Goal: Task Accomplishment & Management: Manage account settings

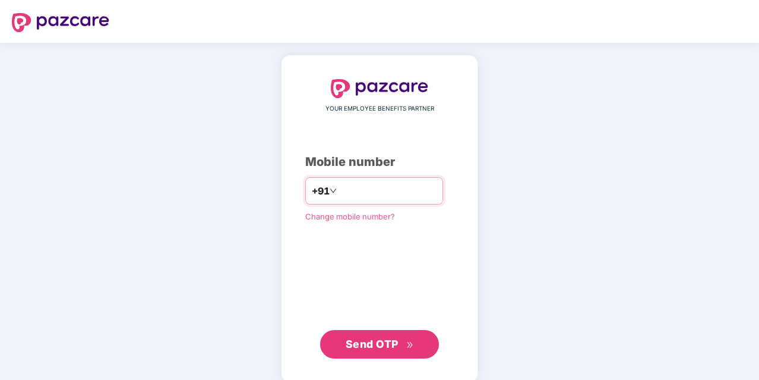
click at [365, 199] on input "number" at bounding box center [387, 190] width 97 height 19
type input "**********"
click at [371, 340] on span "Send OTP" at bounding box center [372, 342] width 53 height 12
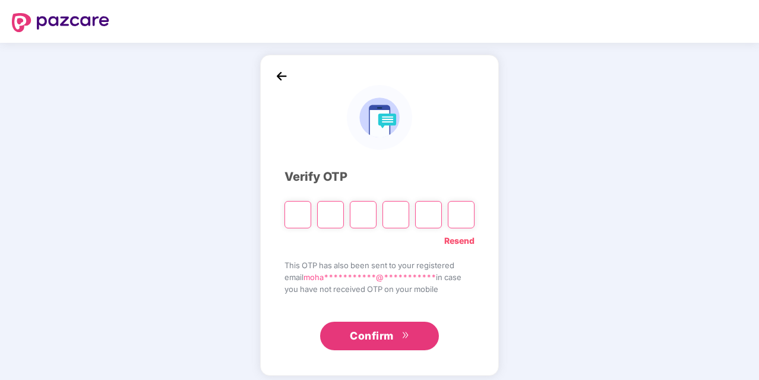
paste input "*"
type input "*"
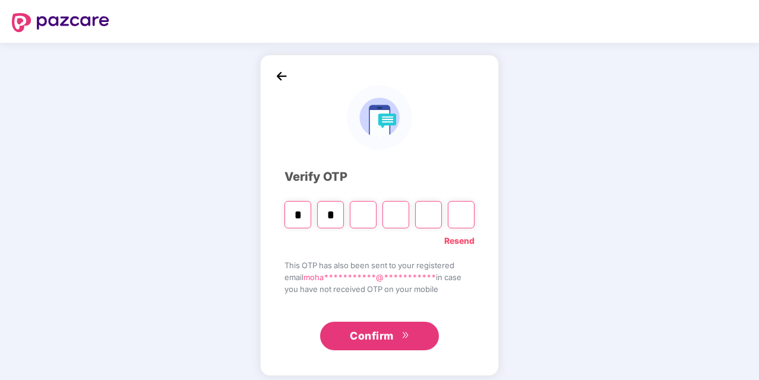
type input "*"
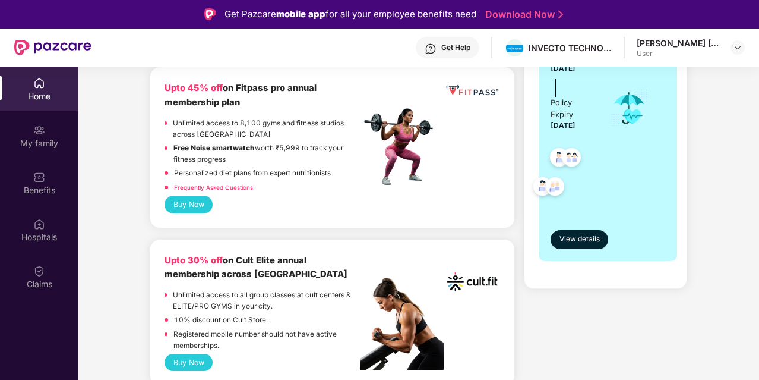
scroll to position [297, 0]
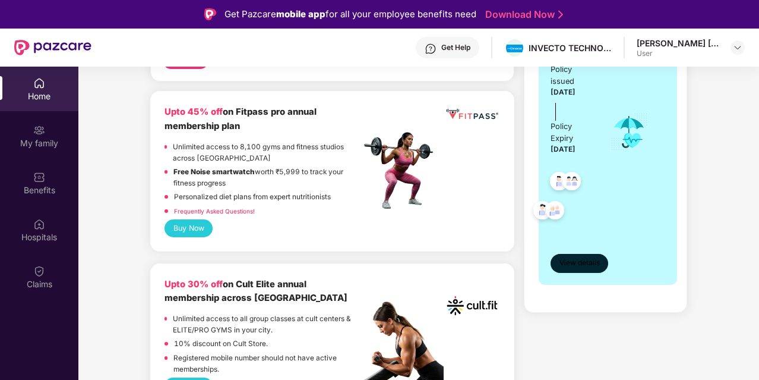
click at [578, 261] on span "View details" at bounding box center [580, 262] width 40 height 11
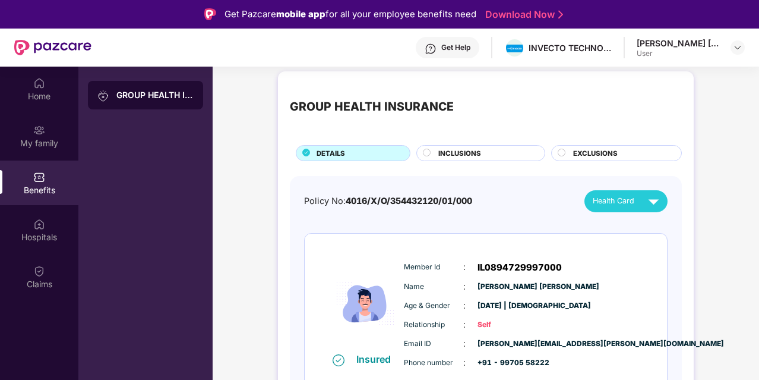
scroll to position [0, 0]
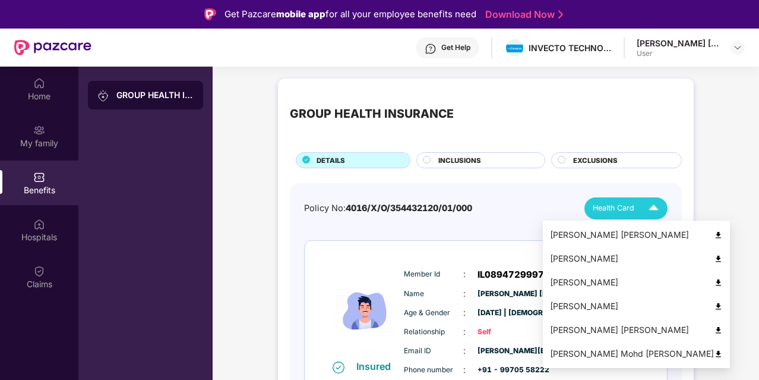
click at [714, 235] on img at bounding box center [718, 235] width 9 height 9
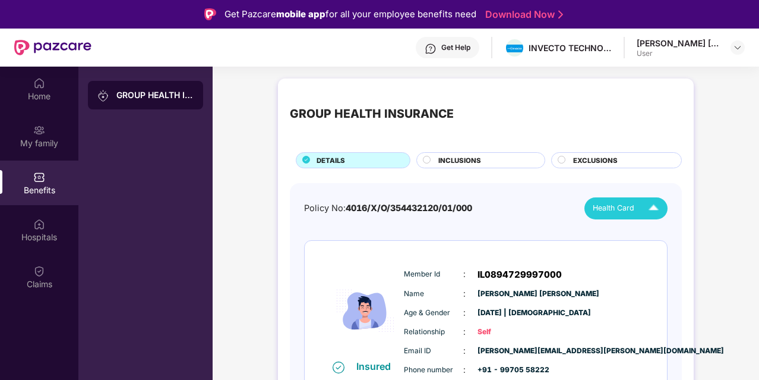
click at [428, 161] on circle at bounding box center [427, 159] width 7 height 7
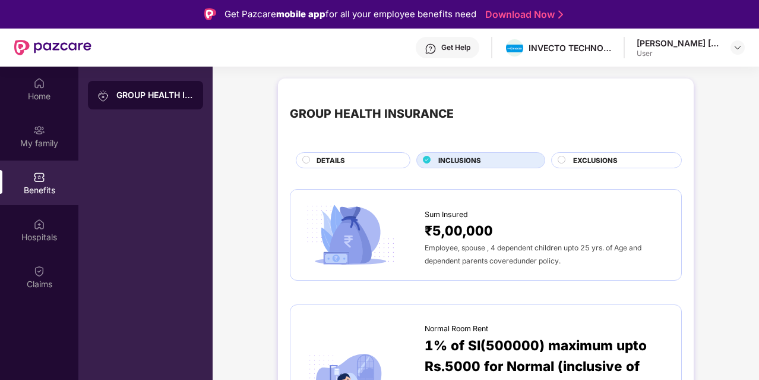
click at [600, 163] on span "EXCLUSIONS" at bounding box center [595, 160] width 45 height 11
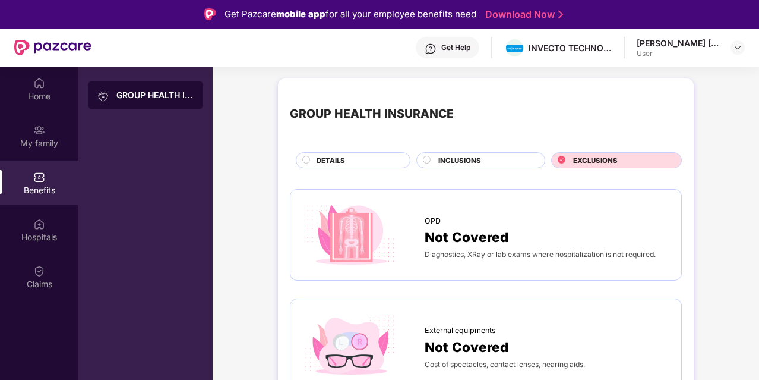
click at [459, 45] on div "Get Help" at bounding box center [456, 48] width 29 height 10
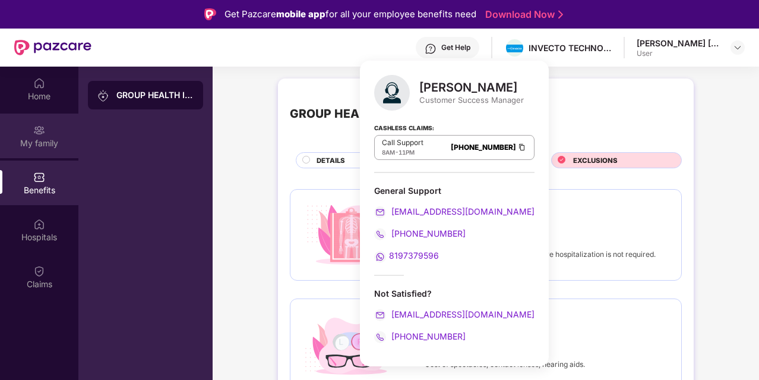
click at [51, 136] on div "My family" at bounding box center [39, 135] width 78 height 45
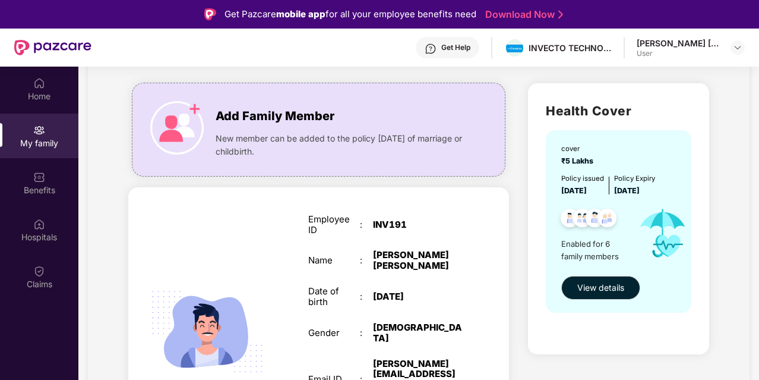
scroll to position [59, 0]
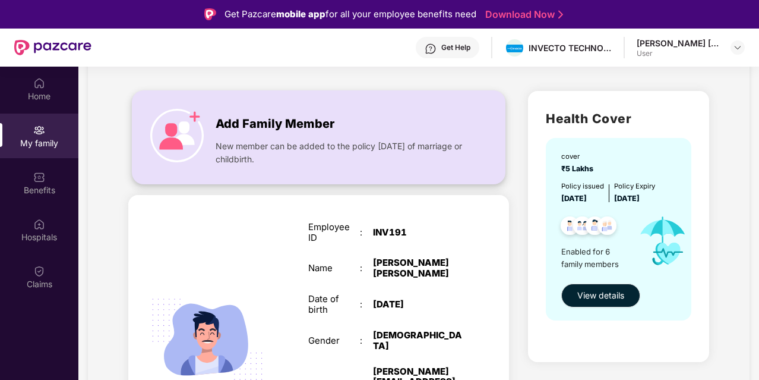
click at [186, 133] on img at bounding box center [176, 135] width 53 height 53
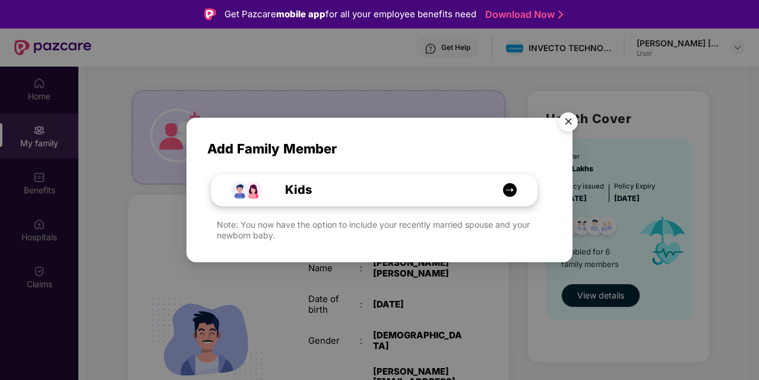
click at [515, 187] on img at bounding box center [510, 189] width 15 height 15
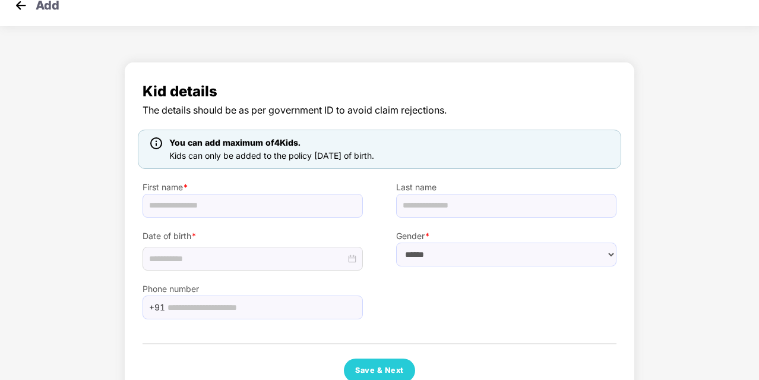
scroll to position [0, 0]
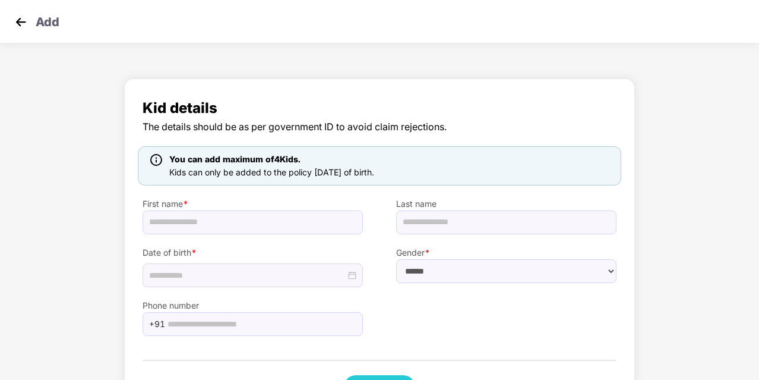
click at [20, 21] on img at bounding box center [21, 22] width 18 height 18
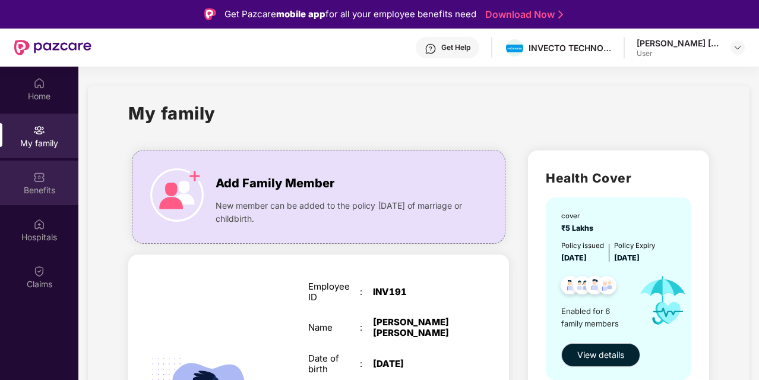
click at [49, 177] on div "Benefits" at bounding box center [39, 182] width 78 height 45
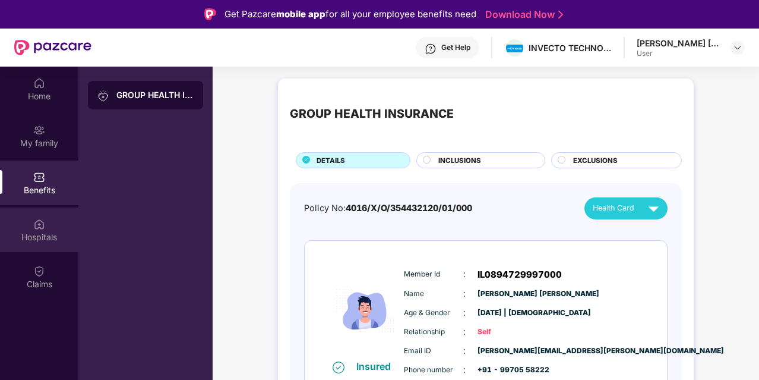
click at [33, 222] on img at bounding box center [39, 224] width 12 height 12
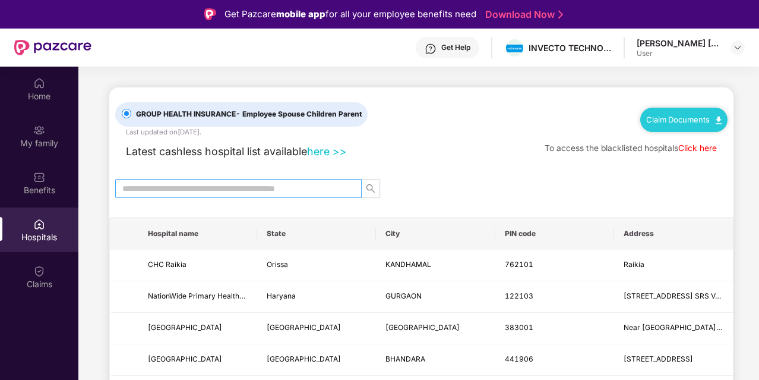
click at [244, 186] on input "text" at bounding box center [233, 188] width 223 height 13
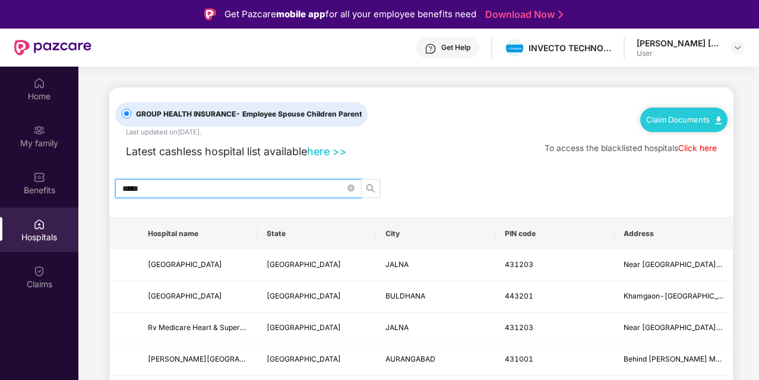
click at [370, 186] on icon "search" at bounding box center [371, 189] width 10 height 10
click at [368, 184] on icon "search" at bounding box center [371, 188] width 8 height 8
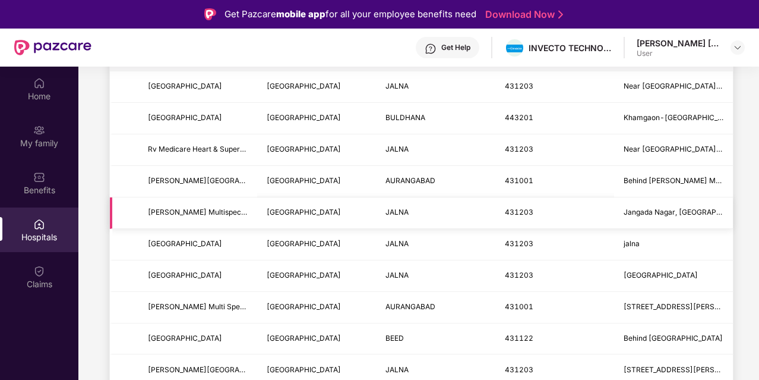
scroll to position [238, 0]
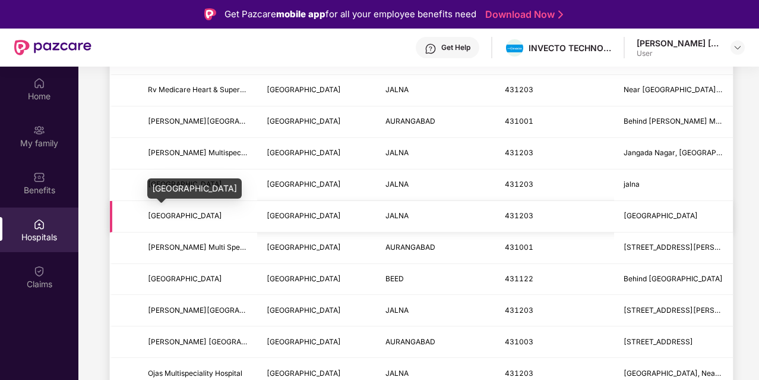
type input "*****"
click at [172, 212] on span "[GEOGRAPHIC_DATA]" at bounding box center [185, 215] width 74 height 9
click at [110, 213] on td at bounding box center [124, 216] width 29 height 31
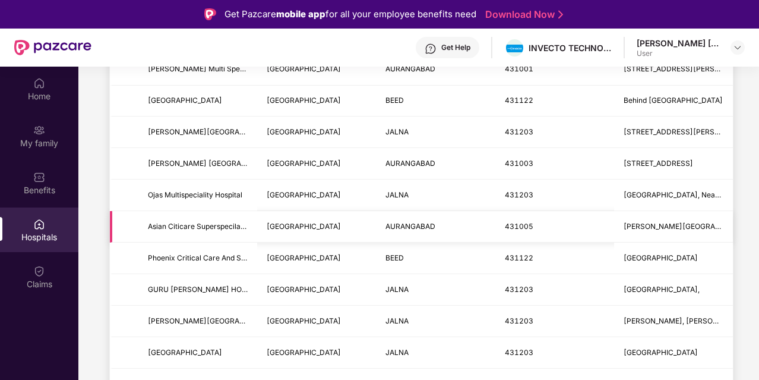
scroll to position [0, 0]
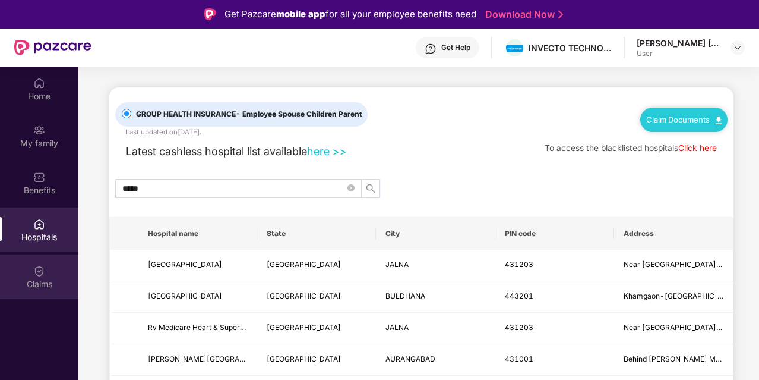
click at [53, 282] on div "Claims" at bounding box center [39, 284] width 78 height 12
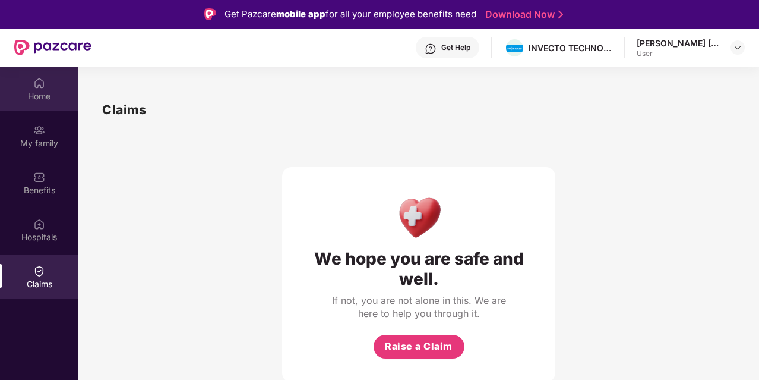
click at [39, 95] on div "Home" at bounding box center [39, 96] width 78 height 12
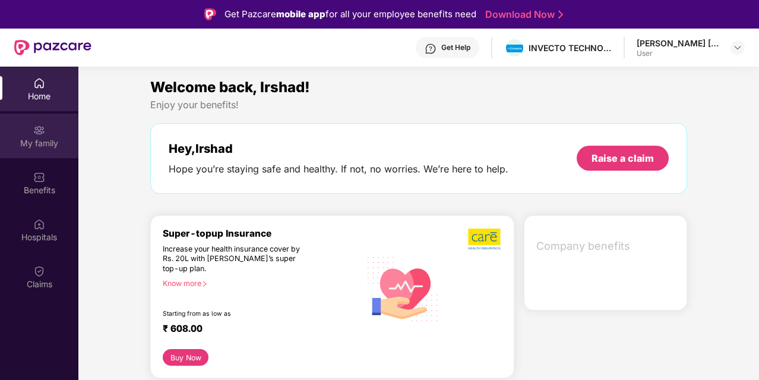
click at [47, 149] on div "My family" at bounding box center [39, 143] width 78 height 12
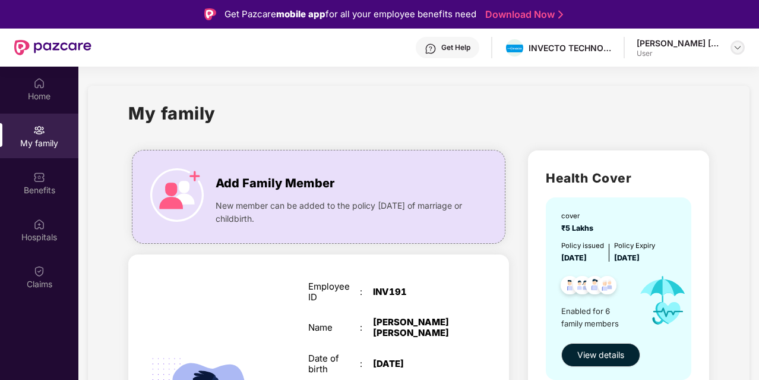
click at [738, 48] on img at bounding box center [738, 48] width 10 height 10
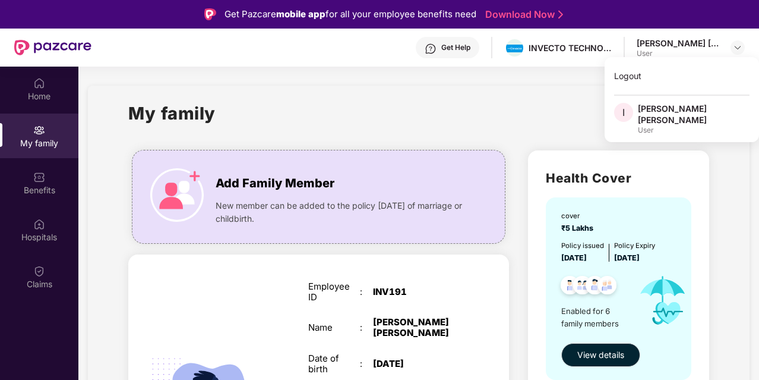
click at [370, 112] on div "My family" at bounding box center [418, 120] width 581 height 41
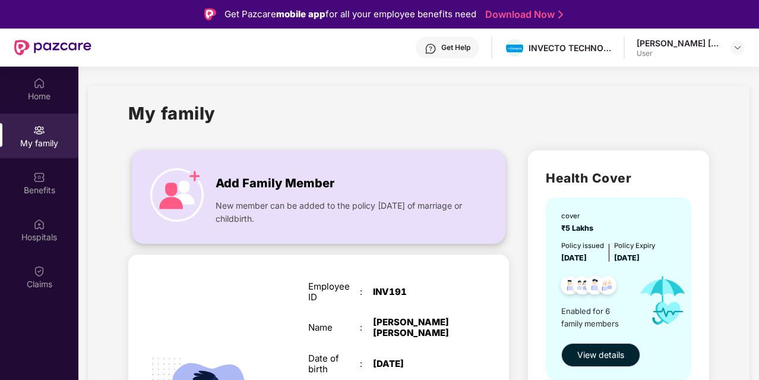
click at [163, 188] on img at bounding box center [176, 194] width 53 height 53
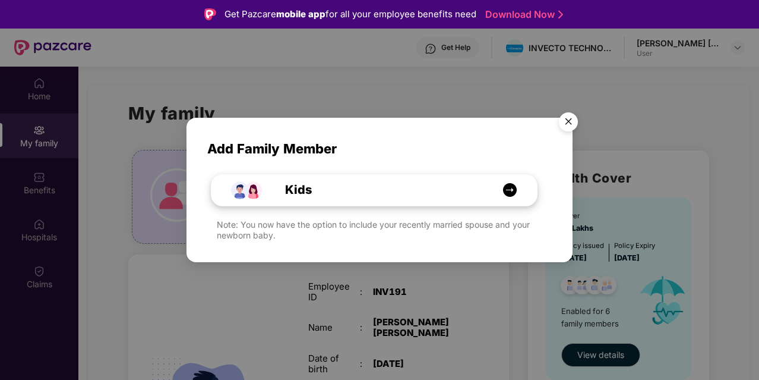
click at [516, 190] on img at bounding box center [510, 189] width 15 height 15
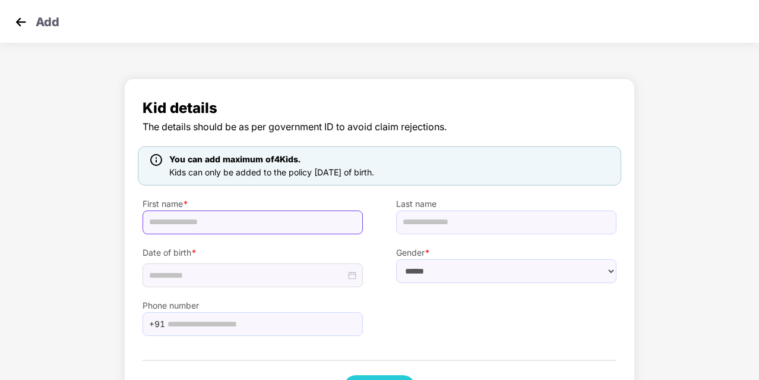
click at [257, 220] on input "text" at bounding box center [253, 222] width 220 height 24
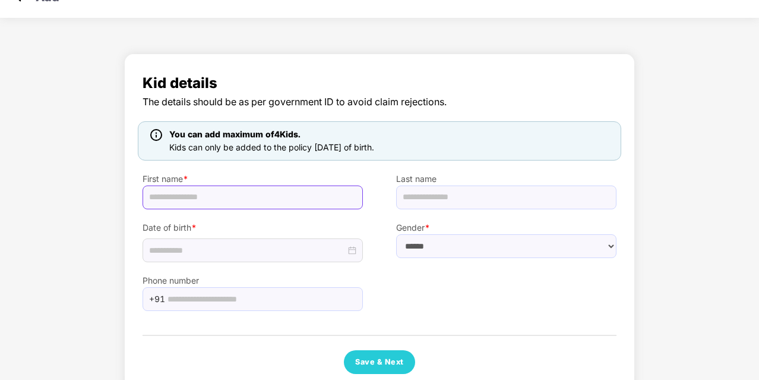
scroll to position [48, 0]
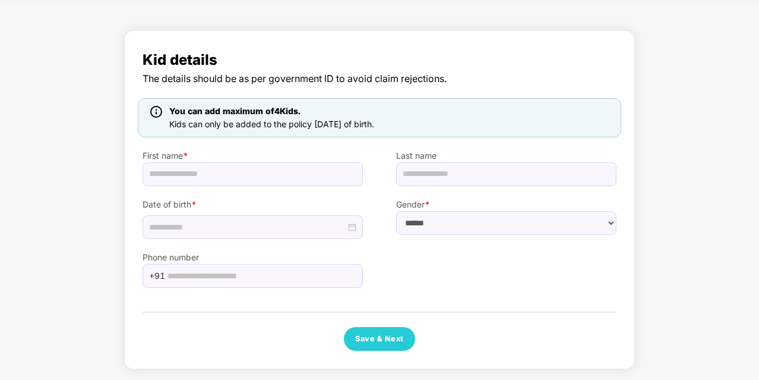
click at [531, 283] on div "Phone number +91" at bounding box center [379, 263] width 507 height 49
click at [496, 230] on select "****** **** ******" at bounding box center [506, 223] width 220 height 24
select select "****"
click at [396, 211] on select "****** **** ******" at bounding box center [506, 223] width 220 height 24
click at [483, 178] on input "text" at bounding box center [506, 174] width 220 height 24
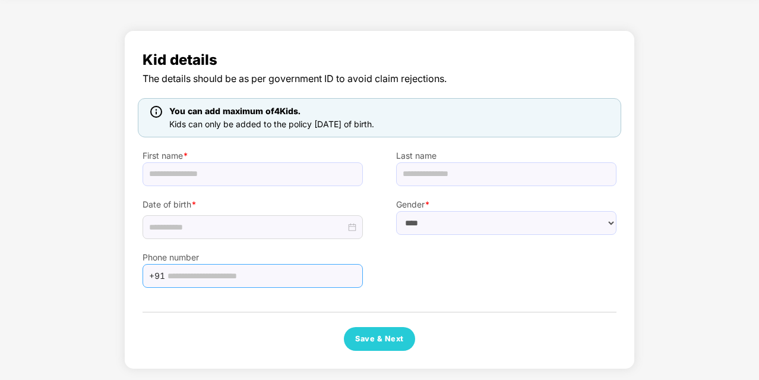
click at [306, 279] on input "text" at bounding box center [262, 276] width 188 height 18
type input "**********"
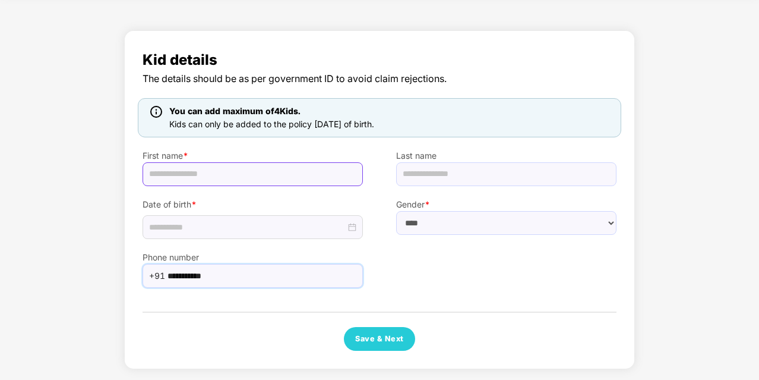
type input "******"
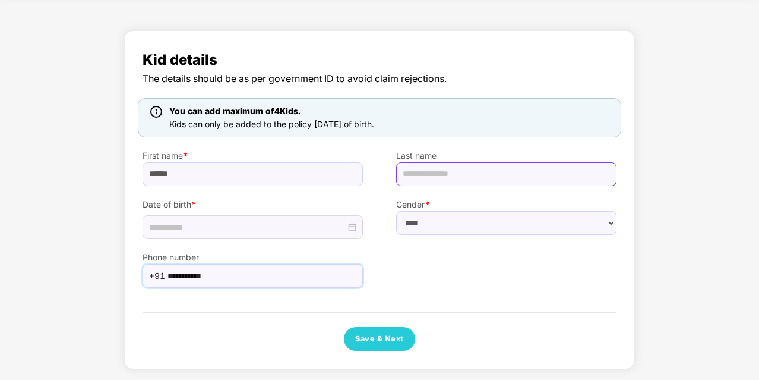
type input "********"
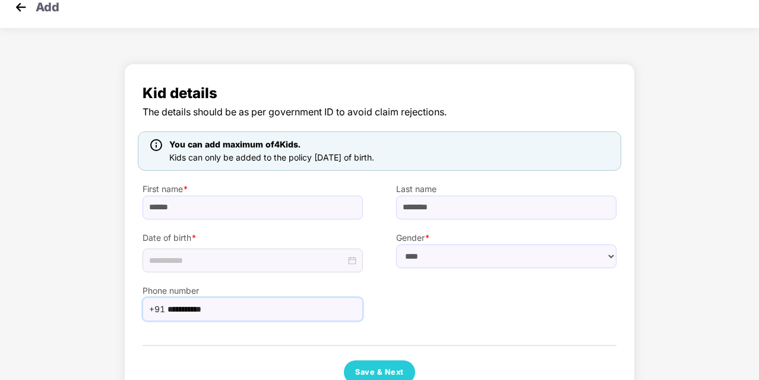
scroll to position [0, 0]
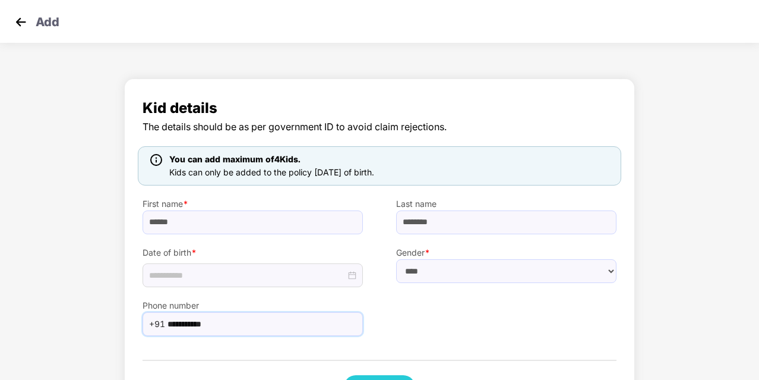
click at [13, 23] on img at bounding box center [21, 22] width 18 height 18
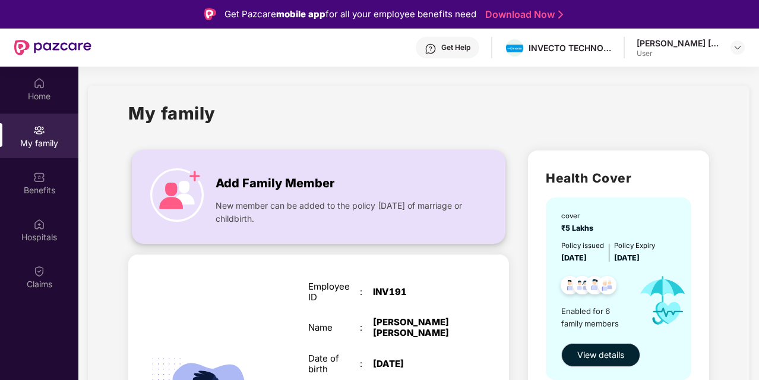
click at [270, 203] on span "New member can be added to the policy [DATE] of marriage or childbirth." at bounding box center [342, 212] width 253 height 26
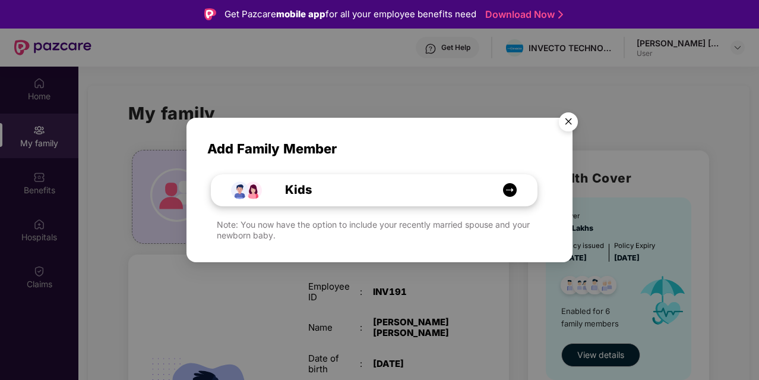
click at [380, 193] on div "Kids" at bounding box center [380, 190] width 244 height 18
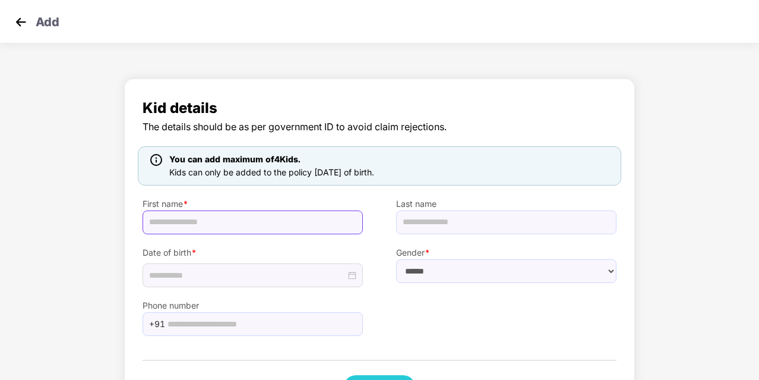
click at [288, 220] on input "text" at bounding box center [253, 222] width 220 height 24
type input "**********"
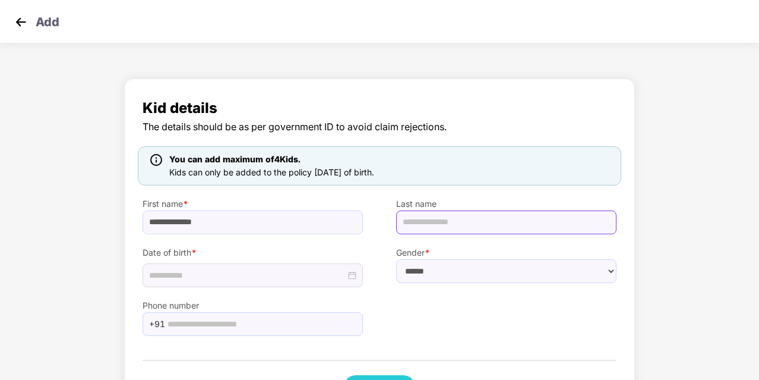
click at [467, 221] on input "text" at bounding box center [506, 222] width 220 height 24
click at [353, 273] on div at bounding box center [252, 275] width 207 height 13
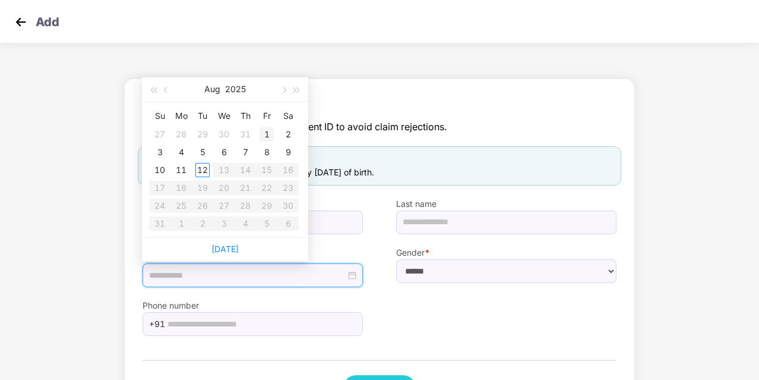
type input "**********"
click at [223, 87] on div "[DATE]" at bounding box center [225, 89] width 103 height 24
click at [232, 89] on button "2025" at bounding box center [235, 89] width 21 height 24
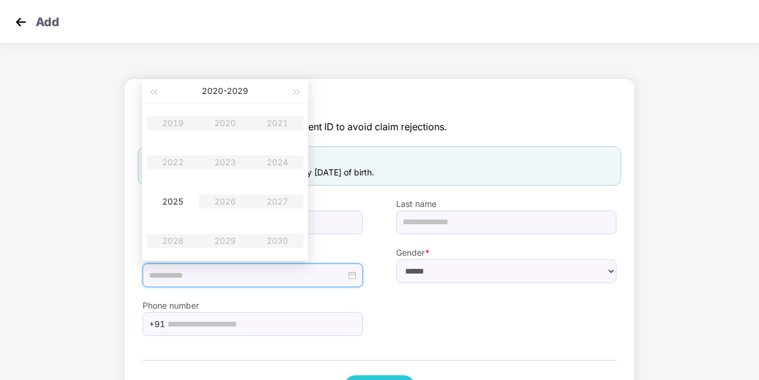
click at [227, 173] on table "2019 2020 2021 2022 2023 2024 2025 2026 2027 2028 2029 2030" at bounding box center [225, 181] width 157 height 157
click at [229, 168] on table "2019 2020 2021 2022 2023 2024 2025 2026 2027 2028 2029 2030" at bounding box center [225, 181] width 157 height 157
click at [229, 163] on table "2019 2020 2021 2022 2023 2024 2025 2026 2027 2028 2029 2030" at bounding box center [225, 181] width 157 height 157
type input "**********"
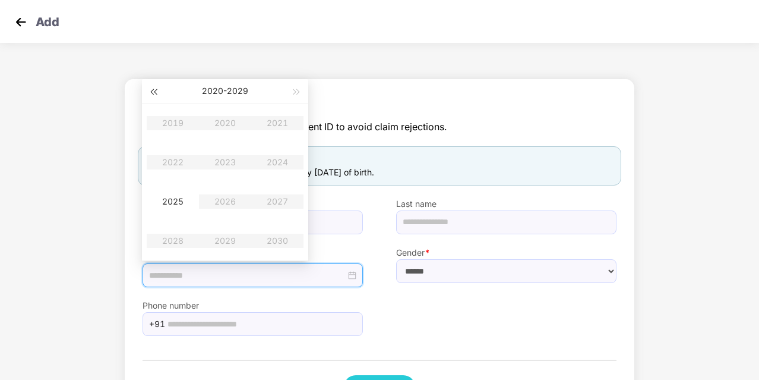
click at [156, 91] on span "button" at bounding box center [153, 92] width 6 height 6
click at [294, 91] on span "button" at bounding box center [297, 92] width 6 height 6
click at [231, 162] on table "2019 2020 2021 2022 2023 2024 2025 2026 2027 2028 2029 2030" at bounding box center [225, 181] width 157 height 157
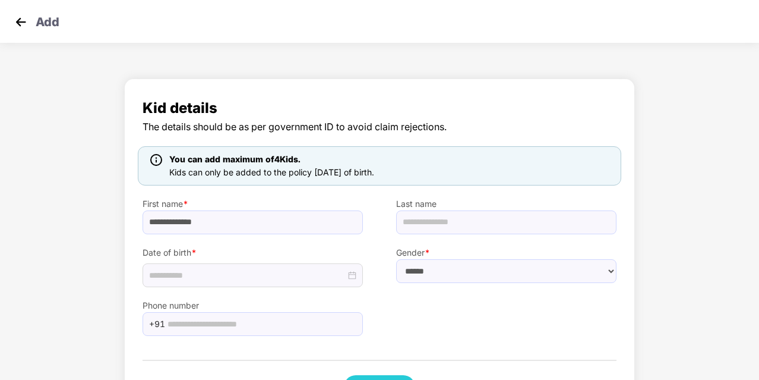
click at [366, 80] on div "**********" at bounding box center [379, 247] width 511 height 339
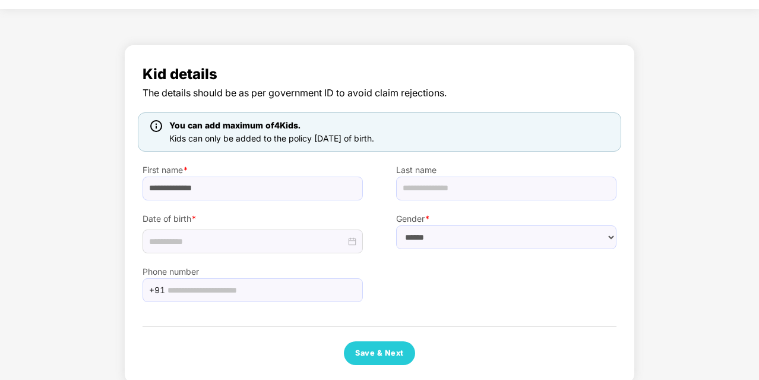
scroll to position [48, 0]
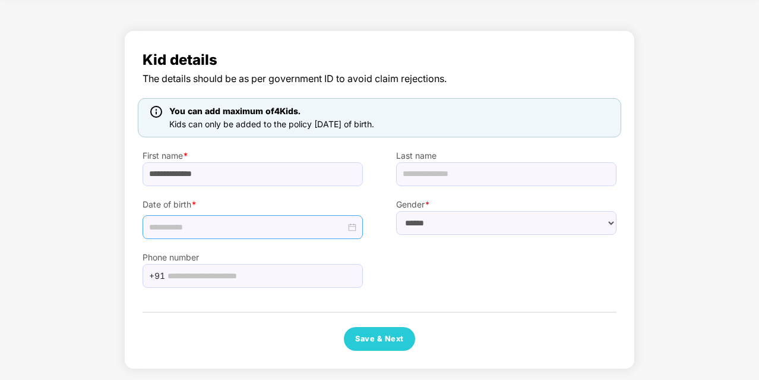
click at [354, 231] on div at bounding box center [252, 226] width 207 height 13
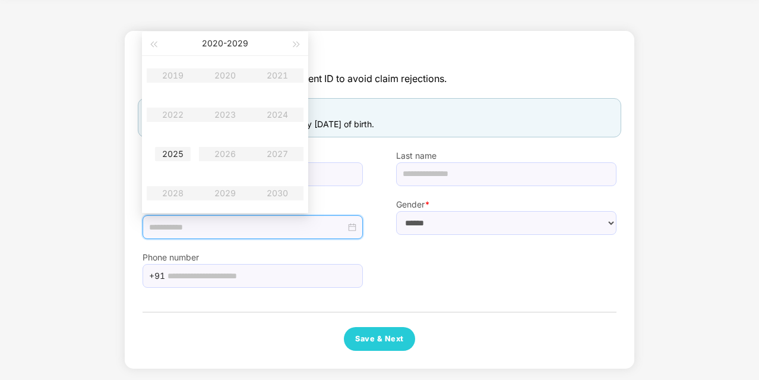
type input "**********"
click at [171, 155] on div "2025" at bounding box center [173, 154] width 36 height 14
type input "**********"
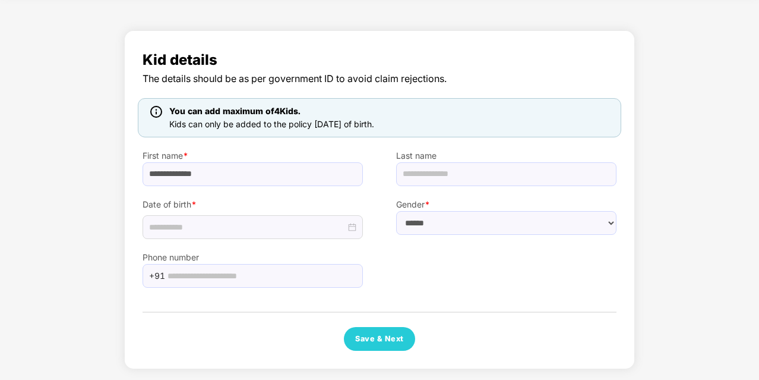
click at [674, 111] on div "**********" at bounding box center [379, 202] width 759 height 357
click at [159, 112] on img at bounding box center [156, 112] width 12 height 12
click at [156, 111] on img at bounding box center [156, 112] width 12 height 12
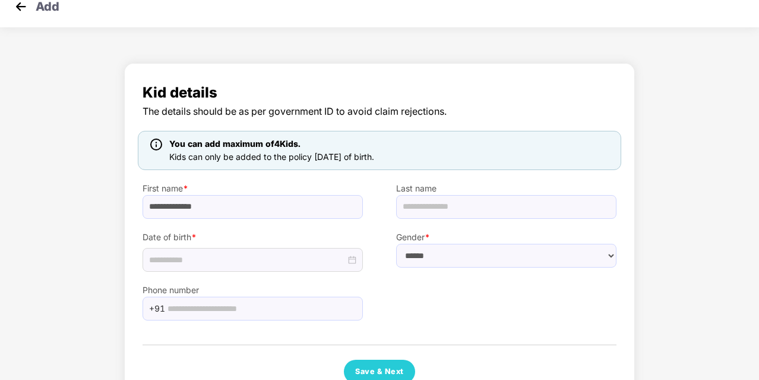
scroll to position [0, 0]
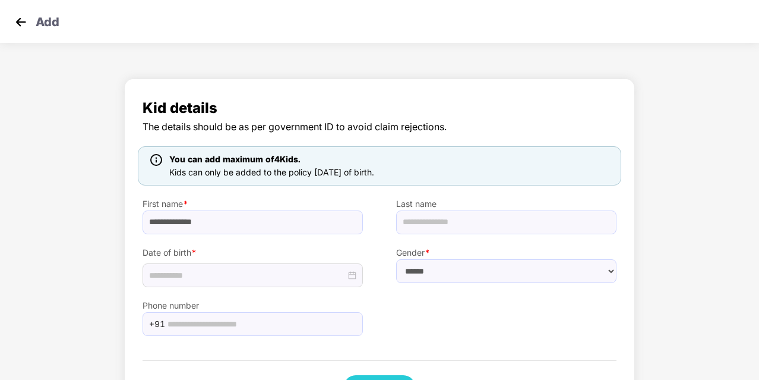
click at [18, 27] on img at bounding box center [21, 22] width 18 height 18
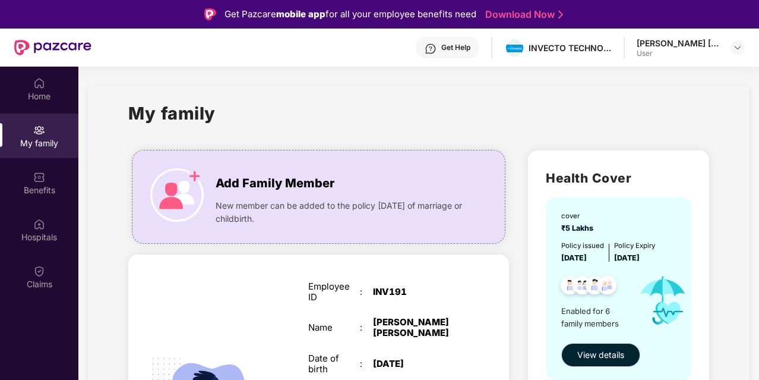
click at [474, 48] on div "Get Help" at bounding box center [448, 47] width 64 height 21
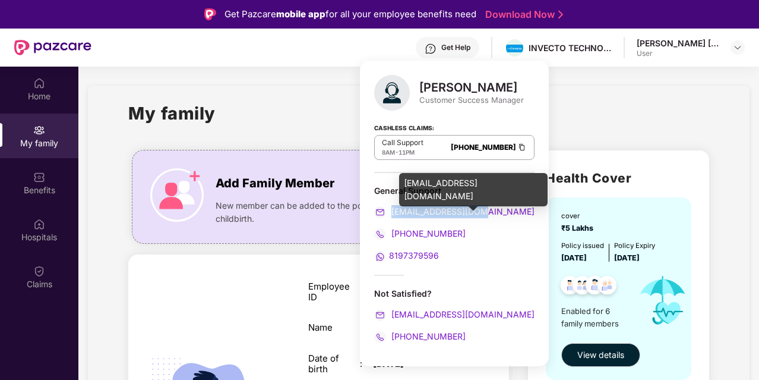
drag, startPoint x: 487, startPoint y: 210, endPoint x: 392, endPoint y: 209, distance: 95.1
click at [392, 209] on div "[EMAIL_ADDRESS][DOMAIN_NAME]" at bounding box center [454, 211] width 160 height 13
copy span "[EMAIL_ADDRESS][DOMAIN_NAME]"
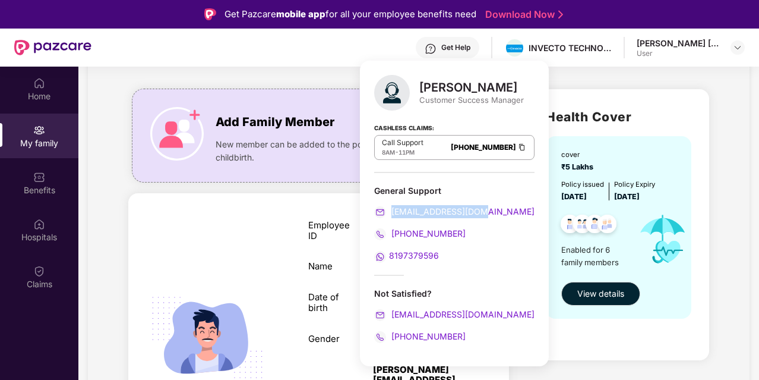
scroll to position [119, 0]
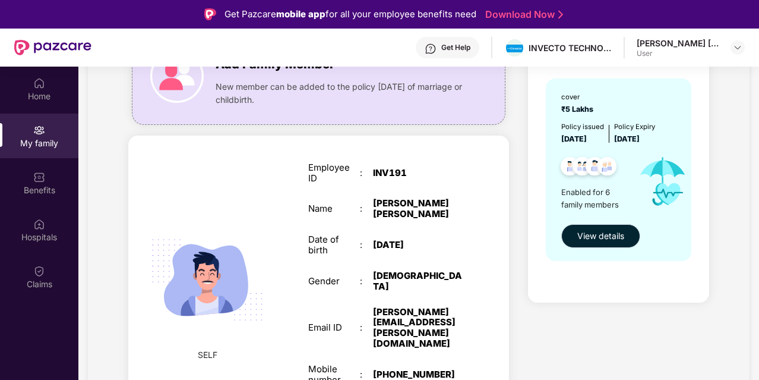
click at [611, 237] on span "View details" at bounding box center [601, 235] width 47 height 13
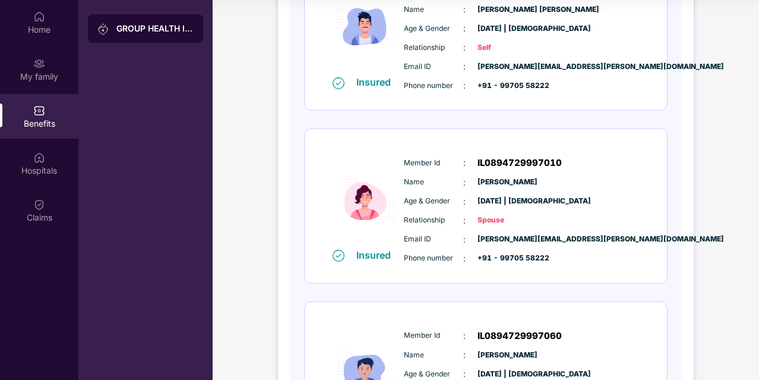
scroll to position [0, 0]
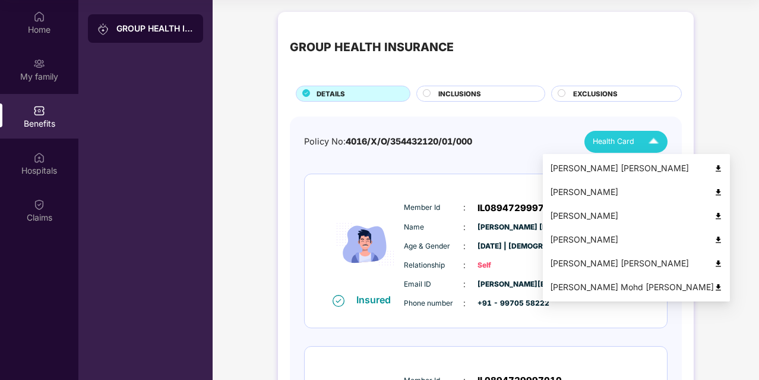
click at [640, 140] on div "Health Card" at bounding box center [628, 141] width 71 height 21
click at [629, 168] on div "[PERSON_NAME] [PERSON_NAME]" at bounding box center [636, 168] width 173 height 13
click at [644, 142] on img at bounding box center [654, 141] width 21 height 21
click at [631, 218] on div "[PERSON_NAME]" at bounding box center [636, 215] width 173 height 13
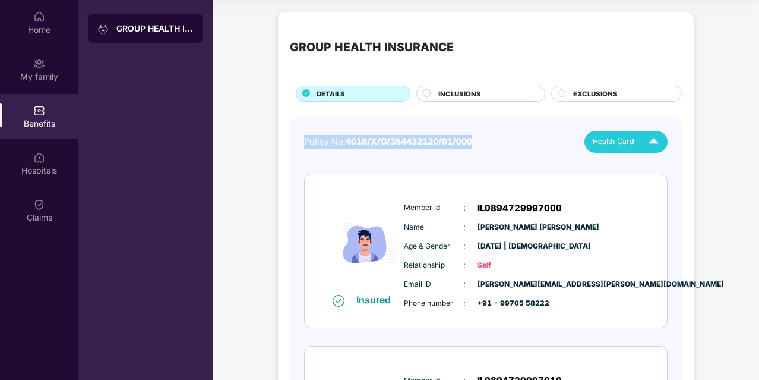
drag, startPoint x: 472, startPoint y: 141, endPoint x: 299, endPoint y: 143, distance: 172.9
copy div "Policy No: 4016/X/O/354432120/01/000"
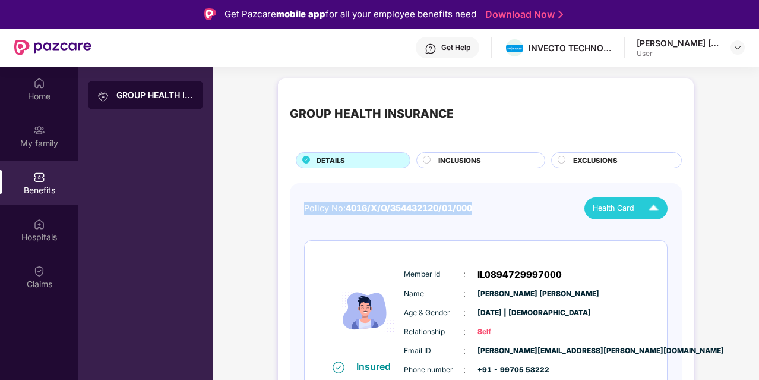
click at [466, 51] on div "Get Help" at bounding box center [456, 48] width 29 height 10
click at [733, 46] on div at bounding box center [738, 47] width 14 height 14
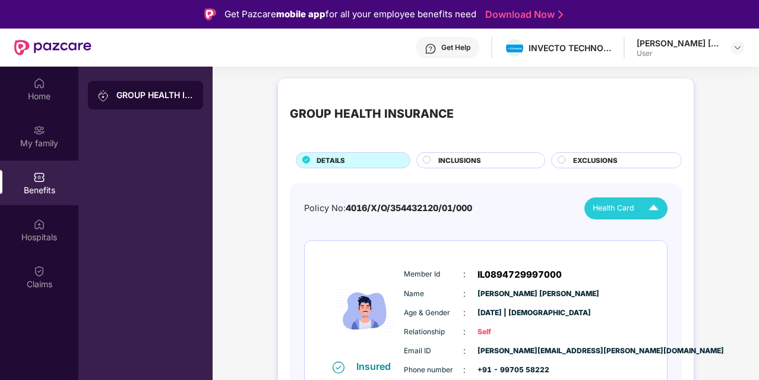
click at [425, 160] on circle at bounding box center [427, 159] width 7 height 7
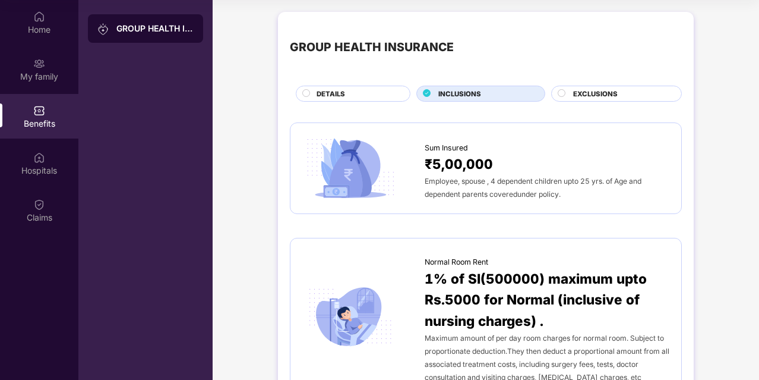
click at [308, 91] on circle at bounding box center [306, 92] width 7 height 7
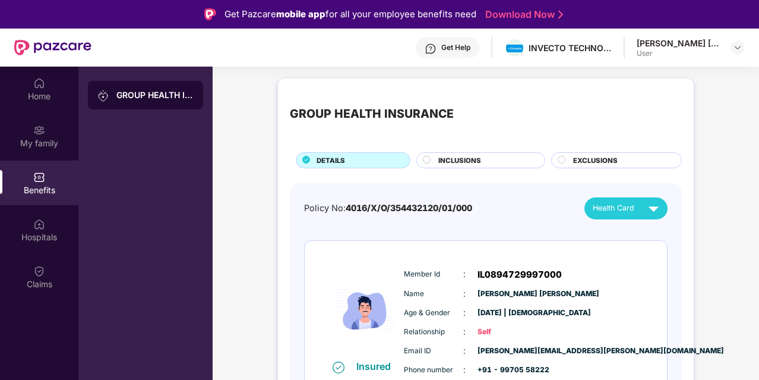
click at [450, 53] on div "Get Help" at bounding box center [448, 47] width 64 height 21
click at [269, 60] on div "Get Help INVECTO TECHNOLOGIES PRIVATE LIMITED [PERSON_NAME] [PERSON_NAME] User" at bounding box center [419, 48] width 654 height 38
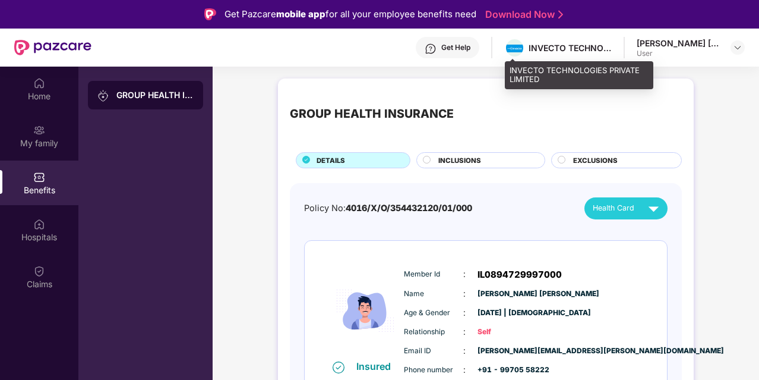
click at [531, 45] on div "INVECTO TECHNOLOGIES PRIVATE LIMITED" at bounding box center [570, 47] width 83 height 11
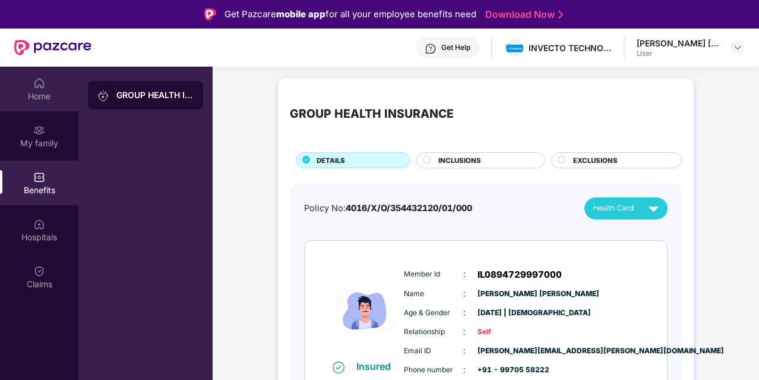
click at [32, 93] on div "Home" at bounding box center [39, 96] width 78 height 12
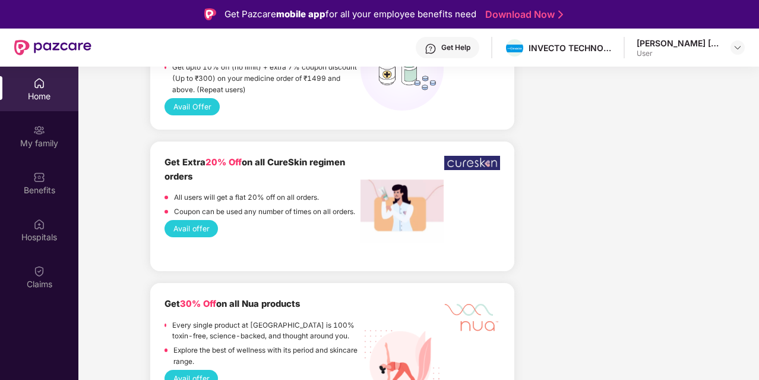
scroll to position [692, 0]
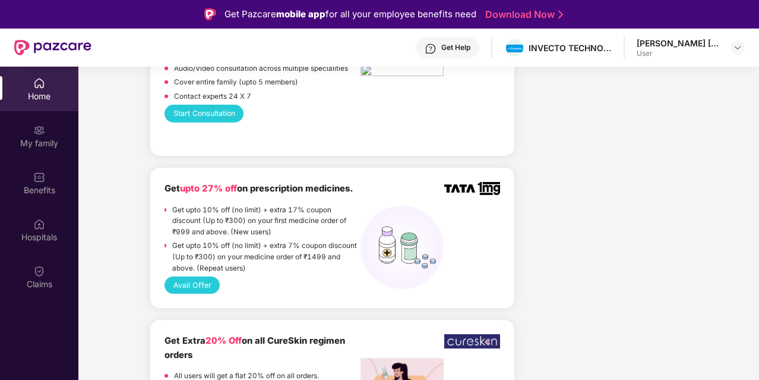
click at [193, 281] on button "Avail Offer" at bounding box center [192, 284] width 55 height 17
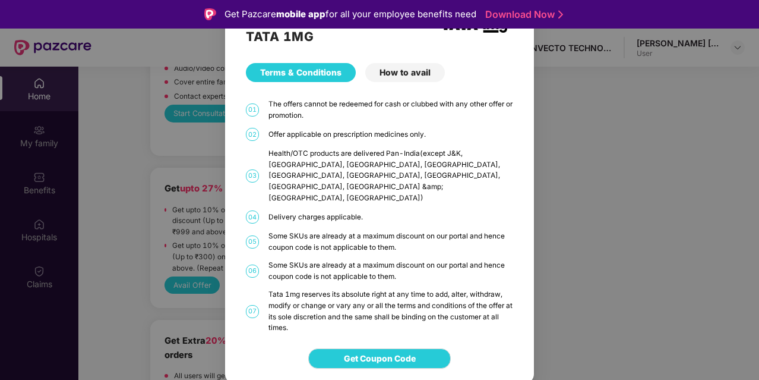
click at [575, 151] on div "TATA 1MG Terms & Conditions How to avail 01 The offers cannot be redeemed for c…" at bounding box center [379, 190] width 759 height 380
